Goal: Check status: Check status

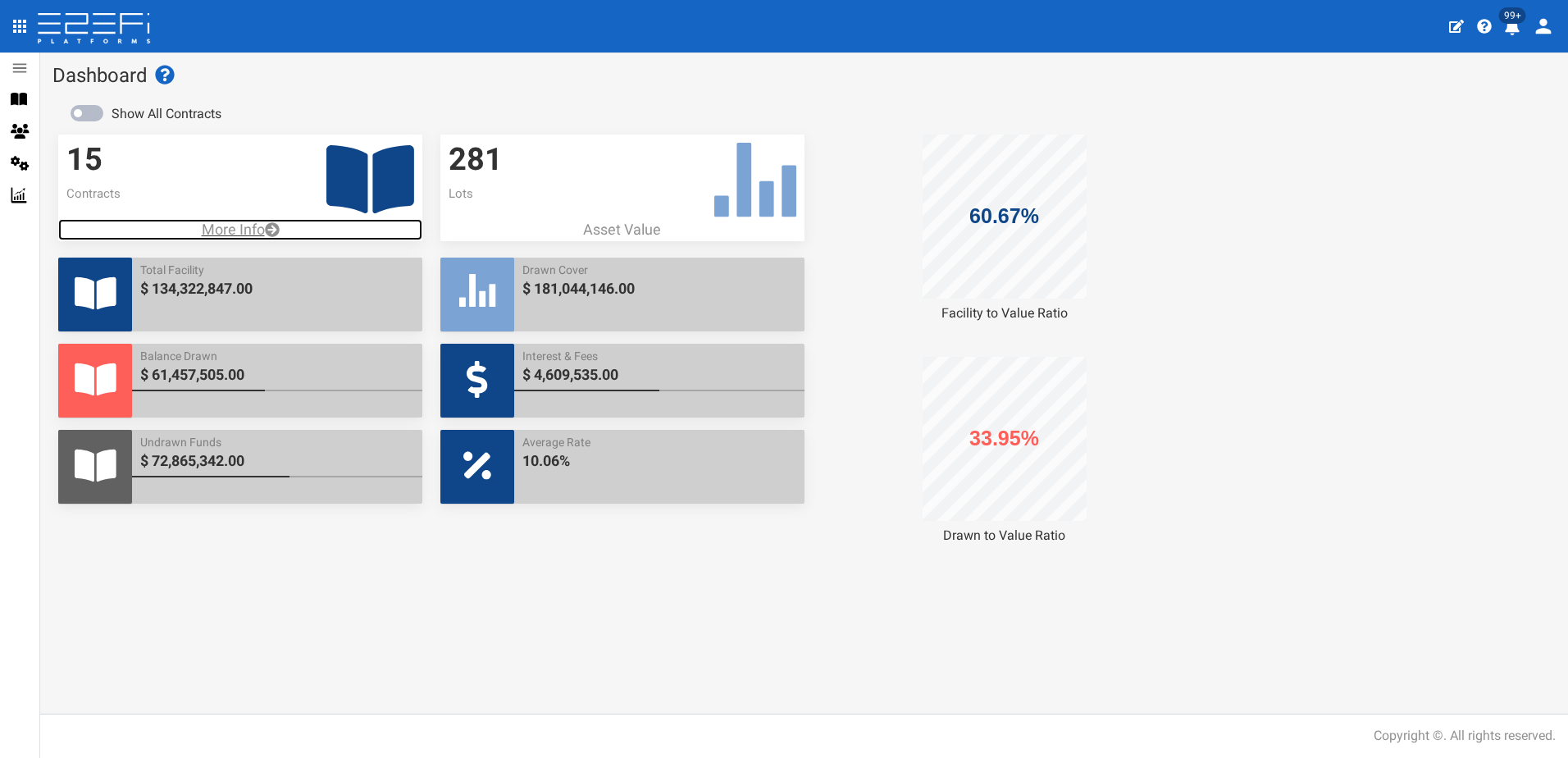
click at [228, 224] on p "More Info" at bounding box center [240, 229] width 364 height 21
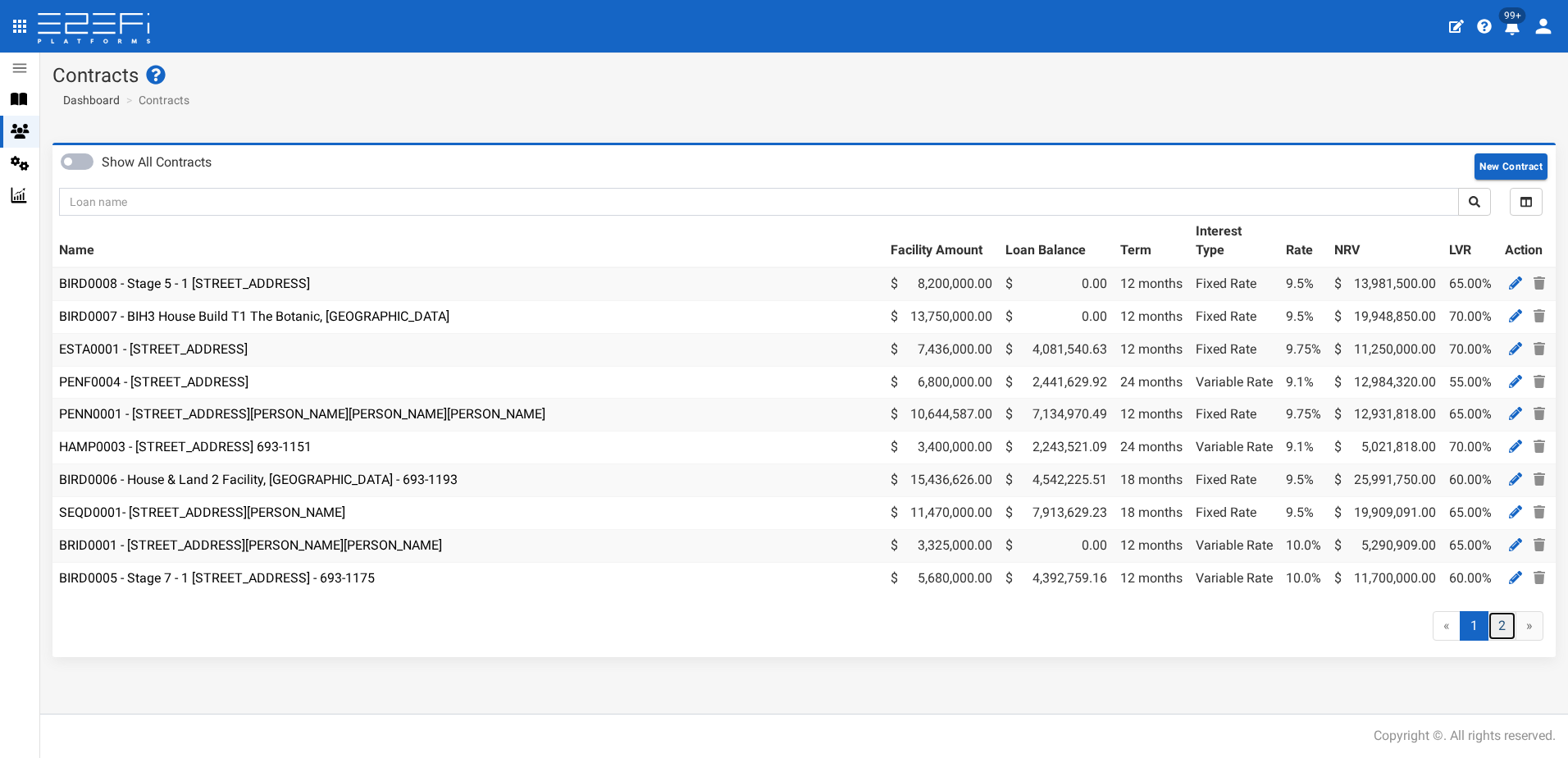
click at [1500, 640] on link "2" at bounding box center [1502, 625] width 29 height 30
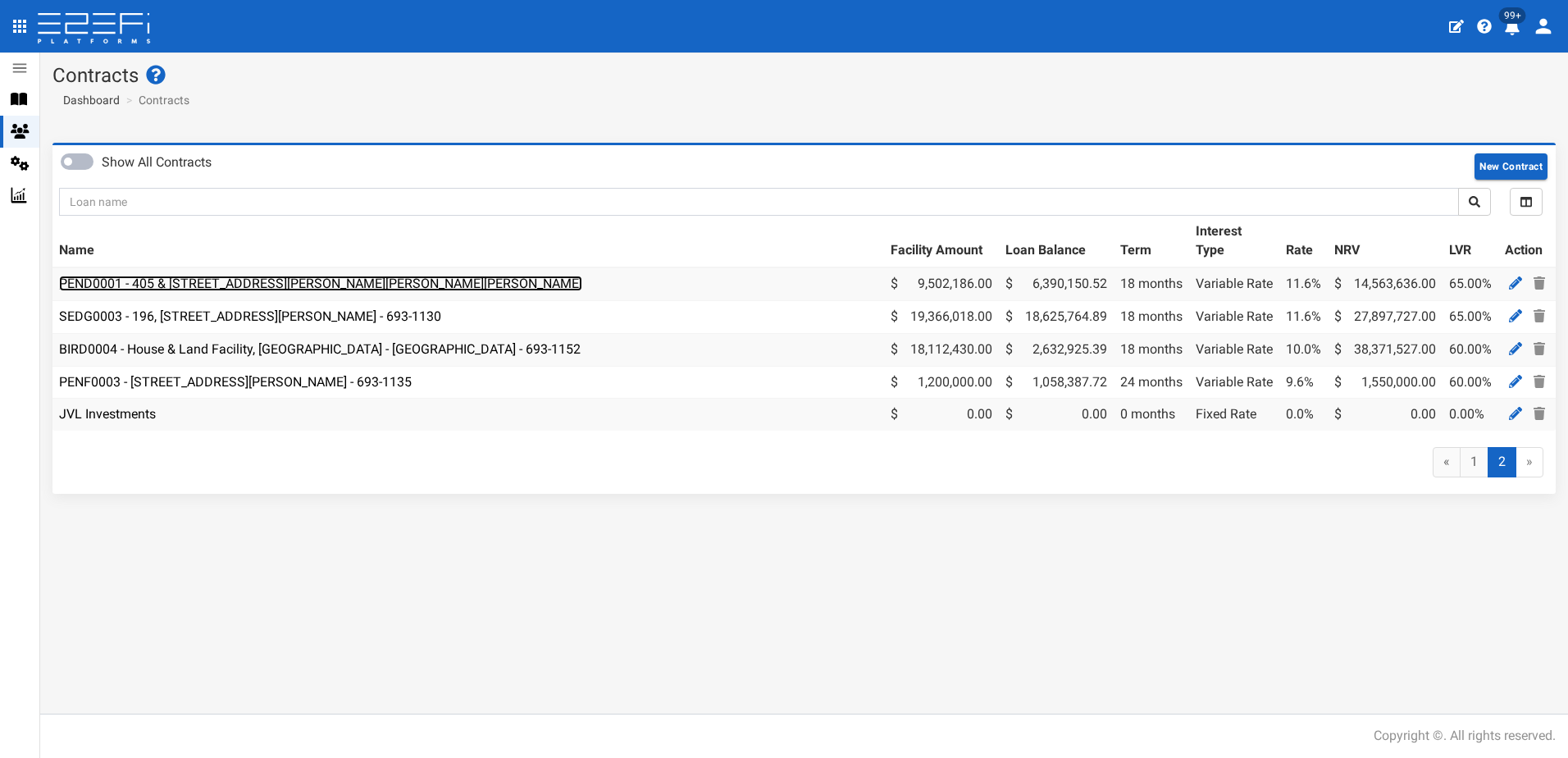
click at [217, 288] on link "PEND0001 - 405 & [STREET_ADDRESS][PERSON_NAME][PERSON_NAME][PERSON_NAME]" at bounding box center [320, 283] width 523 height 15
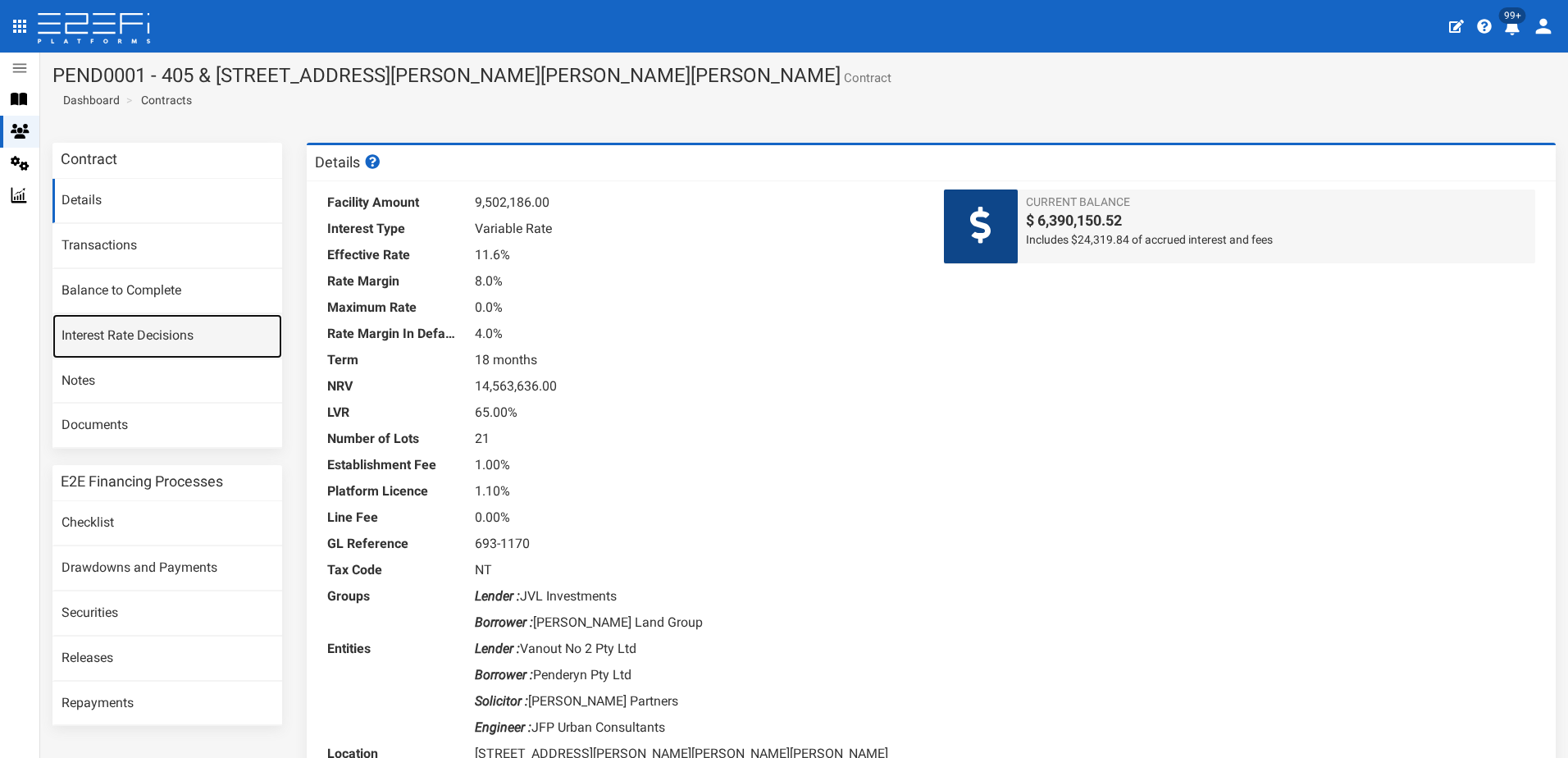
click at [120, 331] on link "Interest Rate Decisions" at bounding box center [167, 336] width 229 height 45
